Goal: Task Accomplishment & Management: Manage account settings

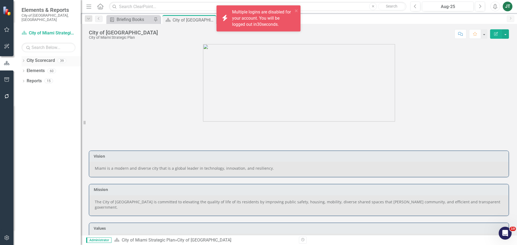
click at [24, 60] on icon "Dropdown" at bounding box center [24, 61] width 4 height 3
click at [297, 11] on icon "close" at bounding box center [296, 10] width 3 height 3
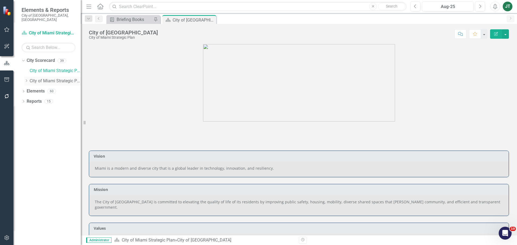
click at [28, 79] on icon "Dropdown" at bounding box center [26, 80] width 4 height 3
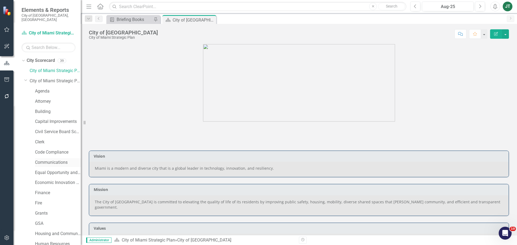
click at [47, 160] on link "Communications" at bounding box center [58, 163] width 46 height 6
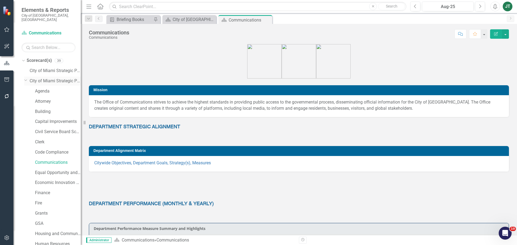
click at [25, 78] on icon "Dropdown" at bounding box center [25, 80] width 3 height 4
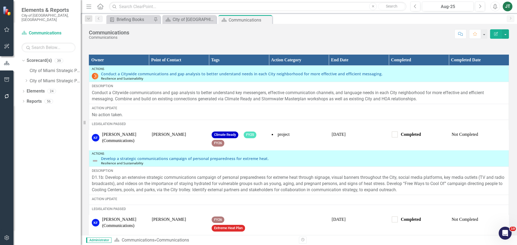
scroll to position [634, 0]
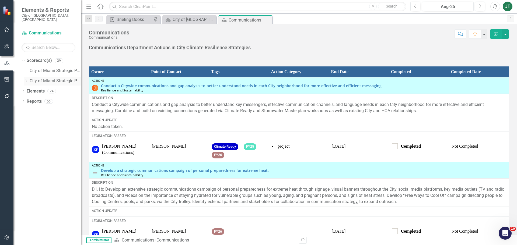
click at [26, 79] on icon "Dropdown" at bounding box center [26, 80] width 4 height 3
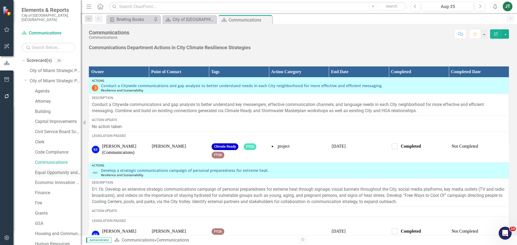
click at [43, 170] on link "Equal Opportunity and Diversity Programs" at bounding box center [58, 173] width 46 height 6
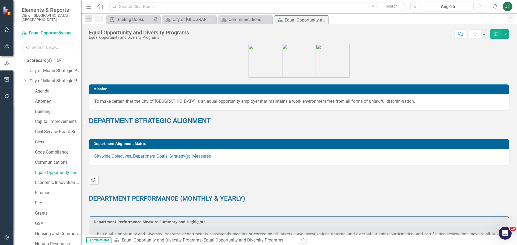
click at [26, 78] on icon "Dropdown" at bounding box center [25, 80] width 3 height 4
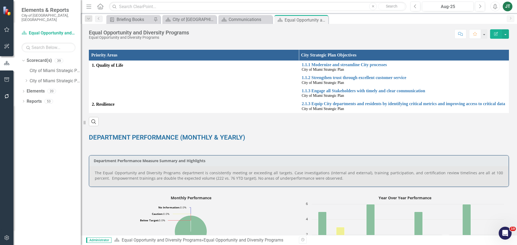
scroll to position [135, 0]
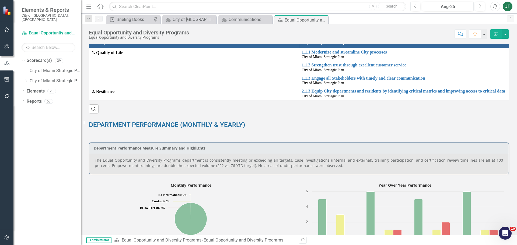
click at [201, 168] on p "The Equal Opportunity and Diversity Programs department is consistently meeting…" at bounding box center [299, 163] width 409 height 11
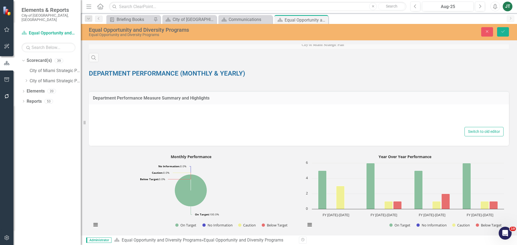
scroll to position [216, 0]
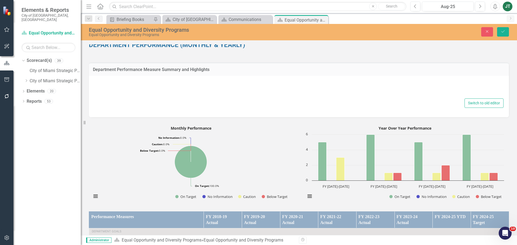
type textarea "<p style="text-align: justify;">The Equal Opportunity and Diversity Programs de…"
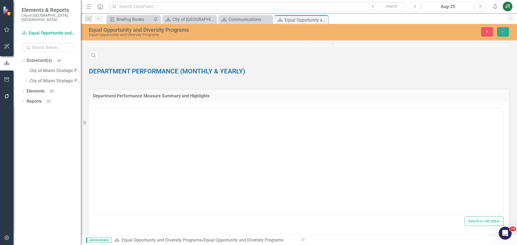
scroll to position [0, 0]
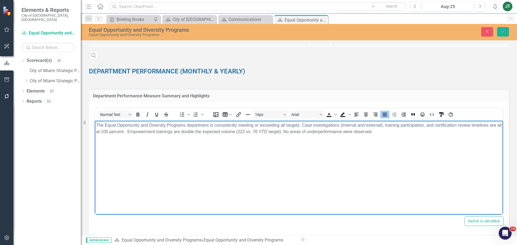
click at [248, 133] on p "The Equal Opportunity and Diversity Programs department is consistently meeting…" at bounding box center [299, 128] width 406 height 13
click at [261, 131] on p "The Equal Opportunity and Diversity Programs department is consistently meeting…" at bounding box center [299, 128] width 406 height 13
click at [250, 132] on p "The Equal Opportunity and Diversity Programs department is consistently meeting…" at bounding box center [299, 128] width 406 height 13
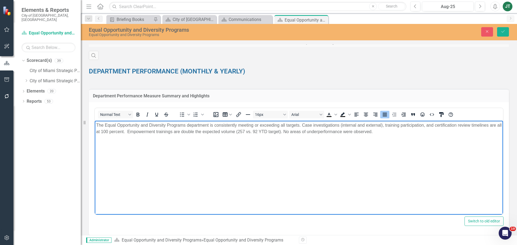
click at [257, 131] on p "The Equal Opportunity and Diversity Programs department is consistently meeting…" at bounding box center [299, 128] width 406 height 13
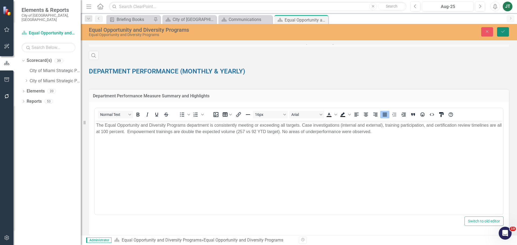
click at [501, 35] on button "Save" at bounding box center [503, 31] width 12 height 9
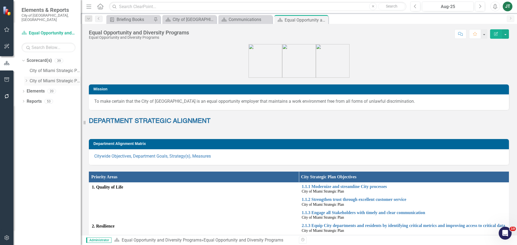
click at [26, 79] on icon "Dropdown" at bounding box center [26, 80] width 4 height 3
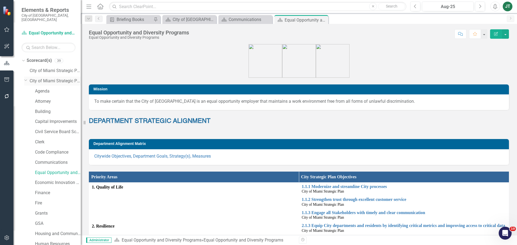
click at [25, 78] on icon "Dropdown" at bounding box center [25, 80] width 3 height 4
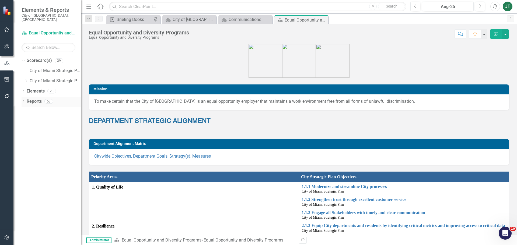
click at [22, 101] on icon "Dropdown" at bounding box center [24, 102] width 4 height 3
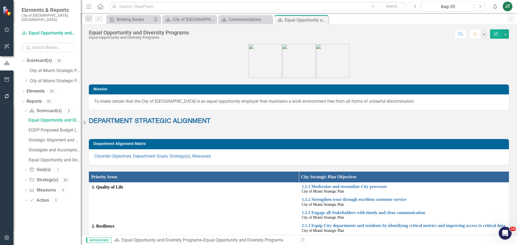
click at [320, 157] on p "Citywide Objectives, Department Goals, Strategy(s), Measures" at bounding box center [299, 157] width 410 height 6
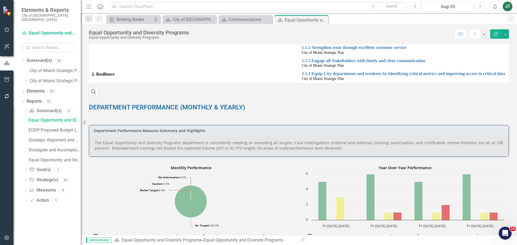
scroll to position [162, 0]
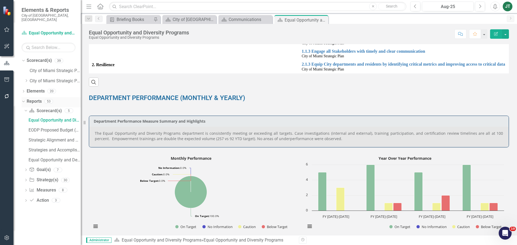
click at [23, 99] on icon "Dropdown" at bounding box center [22, 101] width 3 height 4
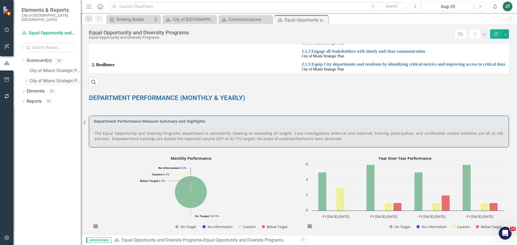
click at [26, 79] on icon "Dropdown" at bounding box center [26, 80] width 4 height 3
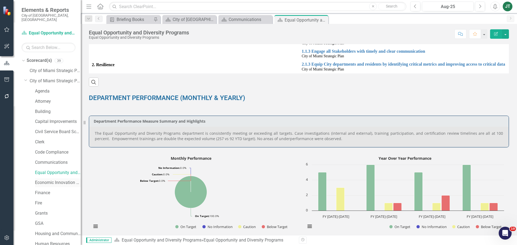
click at [48, 180] on link "Economic Innovation and Development" at bounding box center [58, 183] width 46 height 6
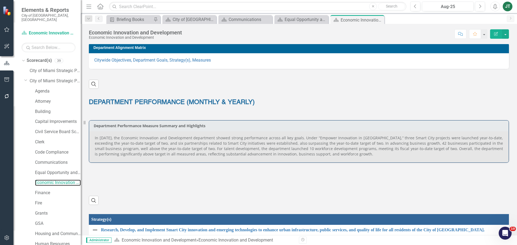
scroll to position [144, 0]
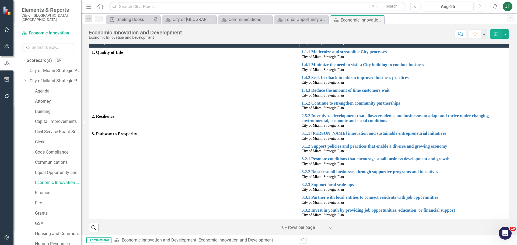
click at [120, 107] on td "1. Quality of Life" at bounding box center [194, 80] width 210 height 64
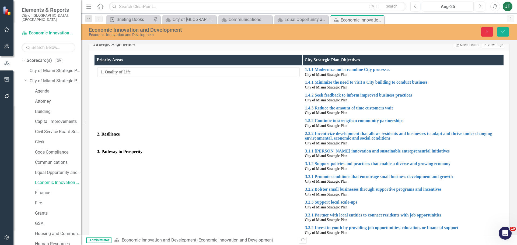
click at [486, 32] on icon "Close" at bounding box center [487, 32] width 5 height 4
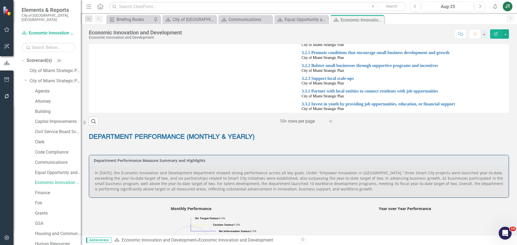
scroll to position [251, 0]
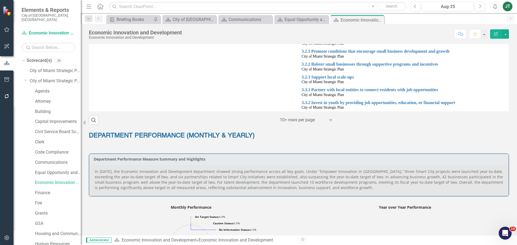
click at [107, 177] on p "In July 2025, the Economic Innovation and Development department showed strong …" at bounding box center [299, 180] width 409 height 22
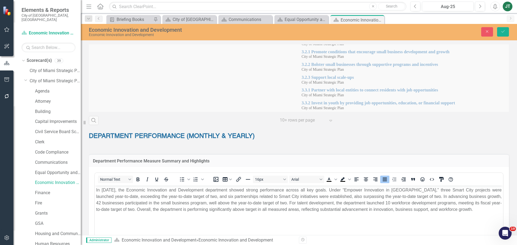
scroll to position [0, 0]
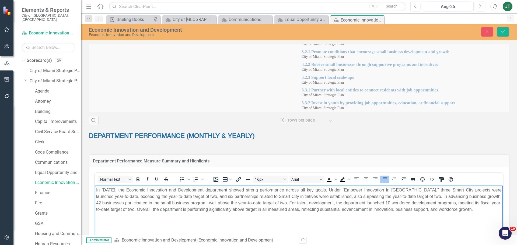
click at [105, 190] on p "In July 2025, the Economic Innovation and Development department showed strong …" at bounding box center [299, 200] width 406 height 26
click at [133, 206] on p "In August 2025, the Economic Innovation and Development department showed stron…" at bounding box center [299, 200] width 406 height 26
click at [116, 205] on p "In August 2025, the Economic Innovation and Development department showed stron…" at bounding box center [299, 200] width 406 height 26
click at [104, 204] on p "In August 2025, the Economic Innovation and Development department showed stron…" at bounding box center [299, 200] width 406 height 26
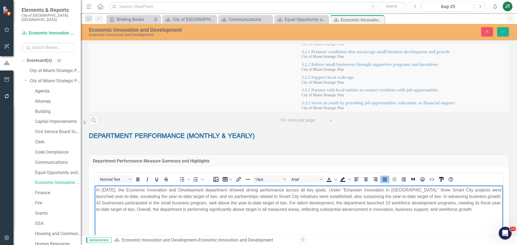
click at [183, 196] on p "In August 2025, the Economic Innovation and Development department showed stron…" at bounding box center [299, 200] width 406 height 26
click at [179, 197] on p "In August 2025, the Economic Innovation and Development department showed stron…" at bounding box center [299, 200] width 406 height 26
click at [206, 197] on p "In August 2025, the Economic Innovation and Development department showed stron…" at bounding box center [299, 200] width 406 height 26
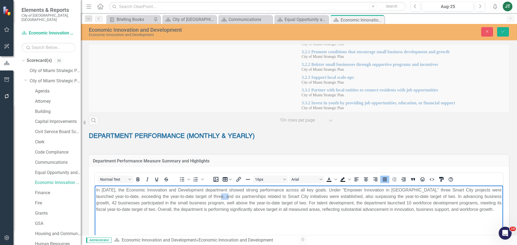
click at [206, 197] on p "In August 2025, the Economic Innovation and Development department showed stron…" at bounding box center [299, 200] width 406 height 26
click at [322, 146] on div "DEPARTMENT PERFORMANCE (MONTHLY & YEARLY)" at bounding box center [299, 140] width 420 height 16
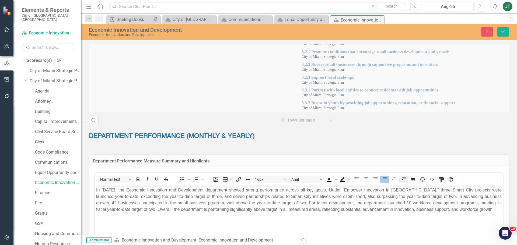
scroll to position [278, 0]
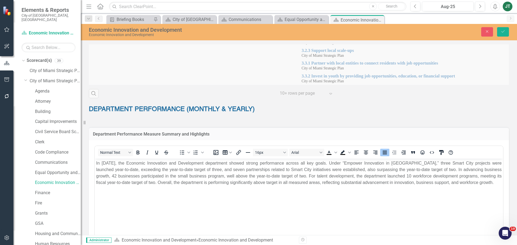
click at [494, 171] on p "In August 2025, the Economic Innovation and Development department showed stron…" at bounding box center [299, 173] width 406 height 26
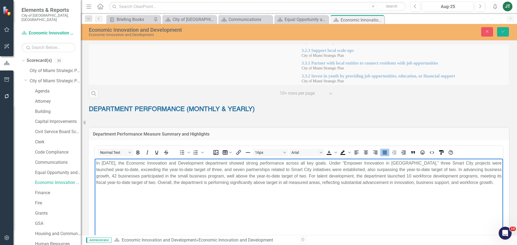
click at [494, 171] on p "In August 2025, the Economic Innovation and Development department showed stron…" at bounding box center [299, 173] width 406 height 26
click at [494, 170] on p "In August 2025, the Economic Innovation and Development department showed stron…" at bounding box center [299, 173] width 406 height 26
click at [277, 174] on p "In August 2025, the Economic Innovation and Development department showed stron…" at bounding box center [299, 173] width 406 height 26
click at [275, 175] on p "In August 2025, the Economic Innovation and Development department showed stron…" at bounding box center [299, 173] width 406 height 26
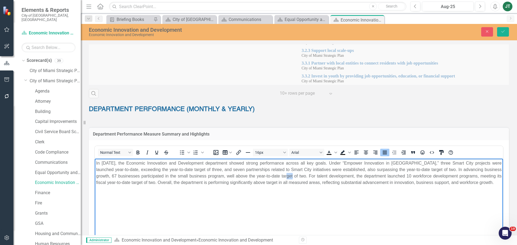
click at [275, 175] on p "In August 2025, the Economic Innovation and Development department showed stron…" at bounding box center [299, 173] width 406 height 26
drag, startPoint x: 151, startPoint y: 184, endPoint x: 319, endPoint y: 189, distance: 168.5
click at [319, 189] on body "In August 2025, the Economic Innovation and Development department showed stron…" at bounding box center [299, 199] width 409 height 81
click at [263, 191] on body "In August 2025, the Economic Innovation and Development department showed stron…" at bounding box center [299, 199] width 409 height 81
drag, startPoint x: 238, startPoint y: 182, endPoint x: 319, endPoint y: 186, distance: 81.5
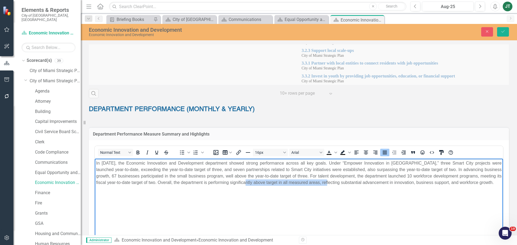
click at [319, 186] on body "In August 2025, the Economic Innovation and Development department showed stron…" at bounding box center [299, 199] width 409 height 81
click at [333, 194] on body "In August 2025, the Economic Innovation and Development department showed stron…" at bounding box center [299, 199] width 409 height 81
click at [505, 34] on button "Save" at bounding box center [503, 31] width 12 height 9
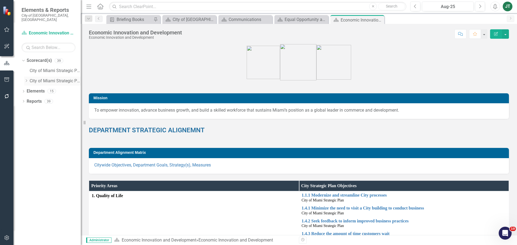
click at [27, 79] on icon "Dropdown" at bounding box center [26, 80] width 4 height 3
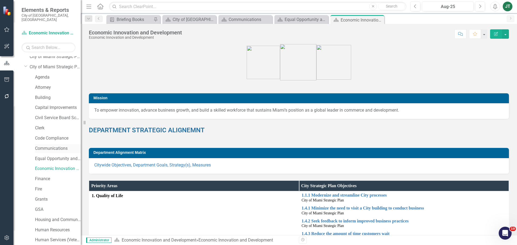
scroll to position [27, 0]
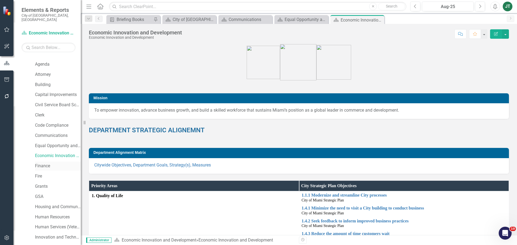
click at [44, 163] on link "Finance" at bounding box center [58, 166] width 46 height 6
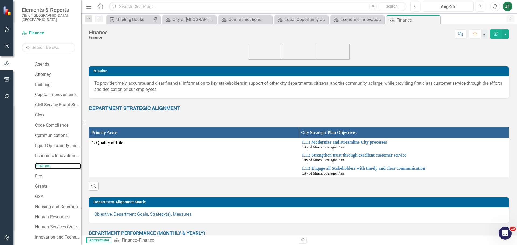
scroll to position [27, 0]
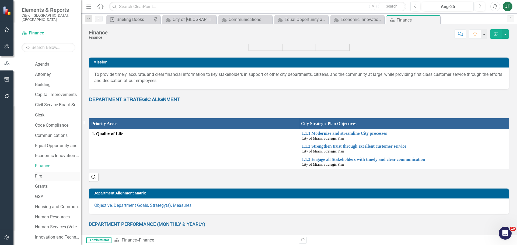
click at [38, 174] on link "Fire" at bounding box center [58, 177] width 46 height 6
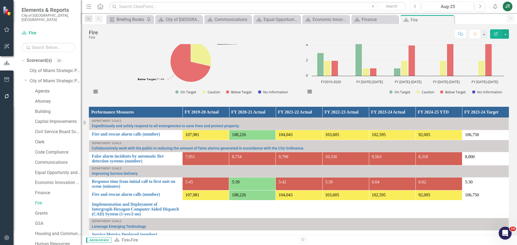
scroll to position [243, 0]
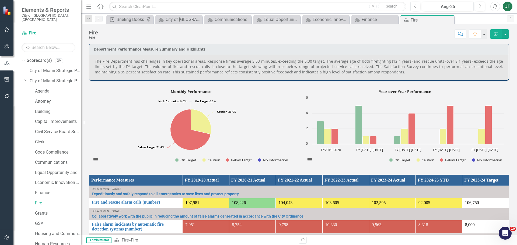
click at [258, 63] on p "The Fire Department has challenges in key operational areas. Response times ave…" at bounding box center [299, 67] width 409 height 16
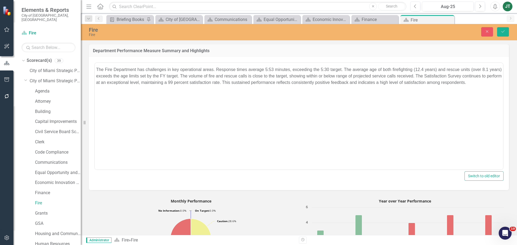
scroll to position [0, 0]
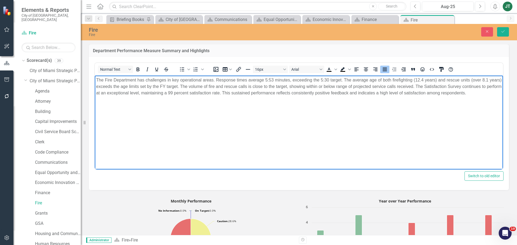
click at [271, 78] on p "The Fire Department has challenges in key operational areas. Response times ave…" at bounding box center [299, 86] width 406 height 19
drag, startPoint x: 278, startPoint y: 81, endPoint x: 268, endPoint y: 82, distance: 9.5
click at [268, 82] on p "The Fire Department has challenges in key operational areas. Response times ave…" at bounding box center [299, 86] width 406 height 19
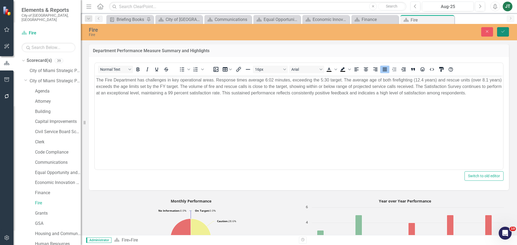
click at [505, 31] on icon "submit" at bounding box center [503, 31] width 3 height 2
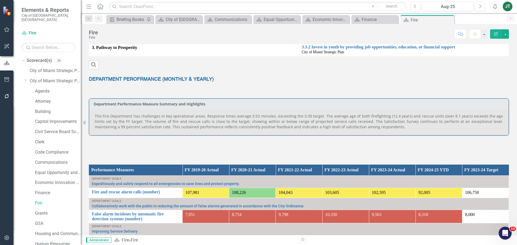
scroll to position [189, 0]
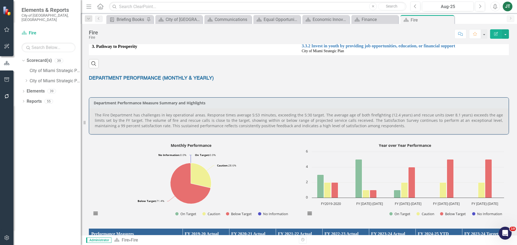
click at [265, 121] on p "The Fire Department has challenges in key operational areas. Response times ave…" at bounding box center [299, 121] width 409 height 16
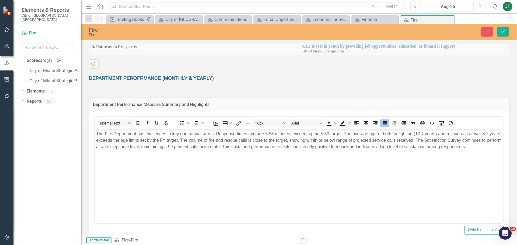
scroll to position [0, 0]
click at [273, 138] on p "The Fire Department has challenges in key operational areas. Response times ave…" at bounding box center [299, 140] width 406 height 19
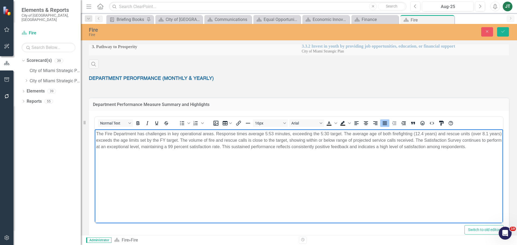
click at [287, 134] on p "The Fire Department has challenges in key operational areas. Response times ave…" at bounding box center [299, 140] width 406 height 19
drag, startPoint x: 277, startPoint y: 133, endPoint x: 270, endPoint y: 133, distance: 7.3
click at [270, 133] on p "The Fire Department has challenges in key operational areas. Response times ave…" at bounding box center [299, 140] width 406 height 19
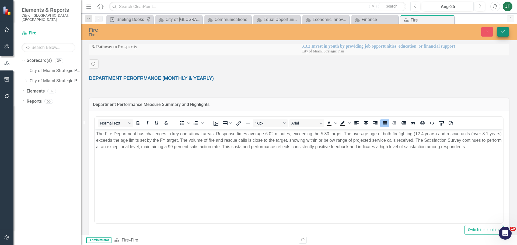
click at [504, 31] on icon "Save" at bounding box center [503, 32] width 5 height 4
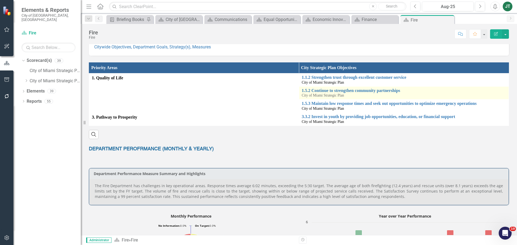
scroll to position [162, 0]
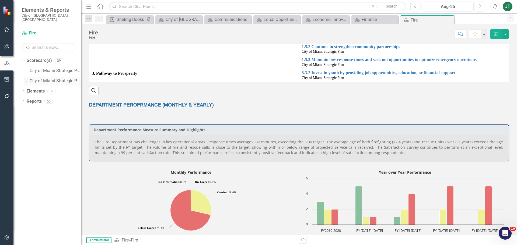
click at [27, 79] on icon "Dropdown" at bounding box center [26, 80] width 4 height 3
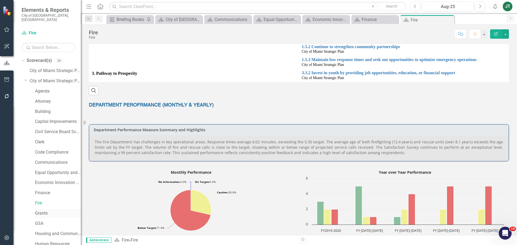
click at [45, 211] on link "Grants" at bounding box center [58, 214] width 46 height 6
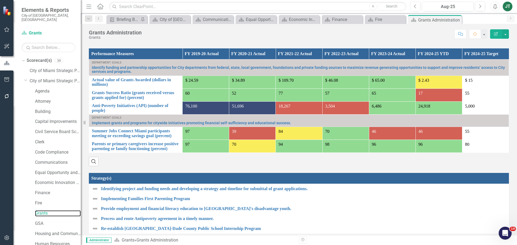
scroll to position [366, 0]
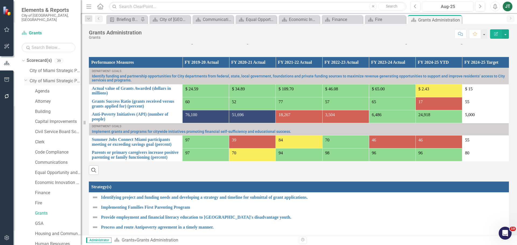
click at [26, 78] on icon "Dropdown" at bounding box center [25, 80] width 3 height 4
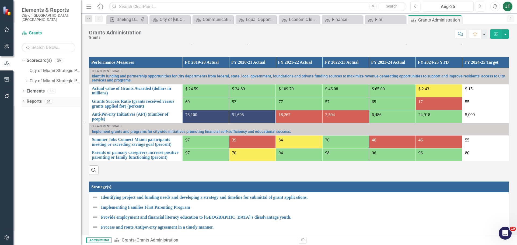
click at [37, 99] on link "Reports" at bounding box center [34, 102] width 15 height 6
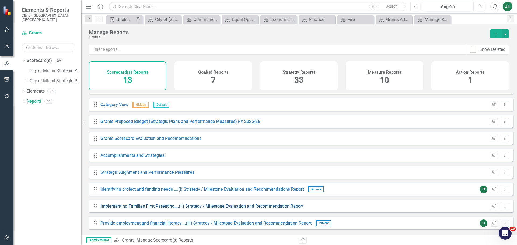
scroll to position [29, 0]
drag, startPoint x: 371, startPoint y: 76, endPoint x: 352, endPoint y: 88, distance: 22.0
click at [371, 76] on div "Measure Reports 10" at bounding box center [385, 75] width 78 height 29
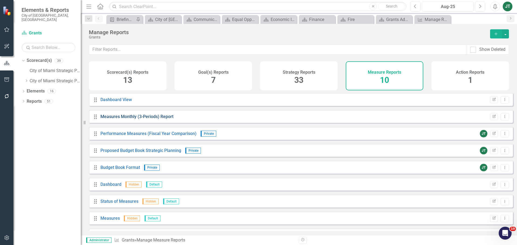
click at [146, 119] on link "Measures Monthly (3-Periods) Report" at bounding box center [137, 116] width 73 height 5
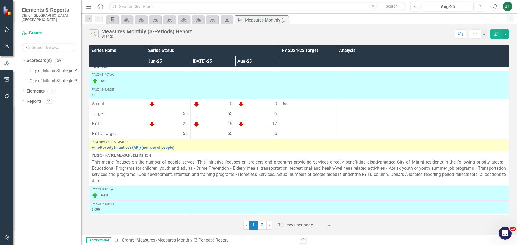
scroll to position [191, 0]
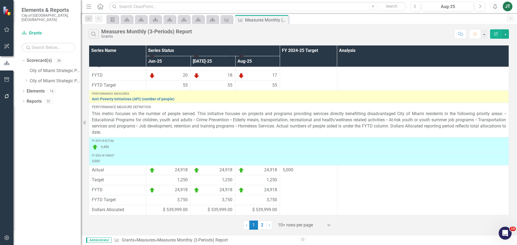
click at [286, 225] on div at bounding box center [301, 225] width 46 height 7
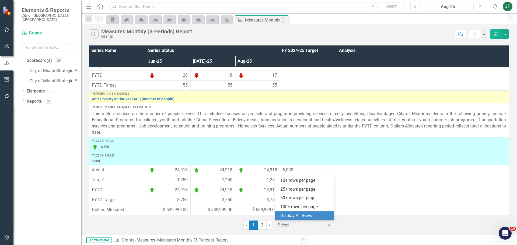
click at [304, 215] on div "Display All Rows" at bounding box center [306, 216] width 51 height 6
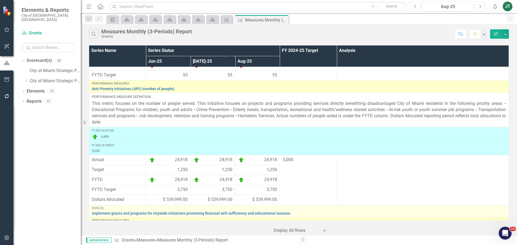
scroll to position [175, 0]
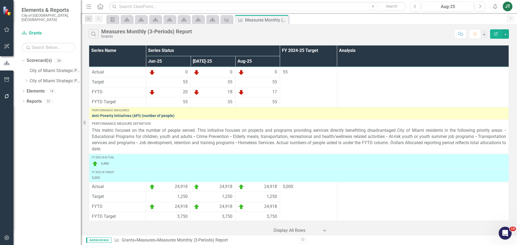
click at [131, 115] on link "Anti-Poverty Initiatives (API) (number of people)" at bounding box center [299, 116] width 414 height 4
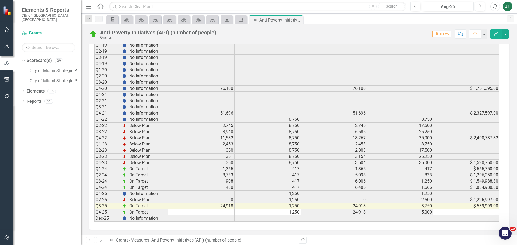
scroll to position [402, 0]
